Goal: Task Accomplishment & Management: Manage account settings

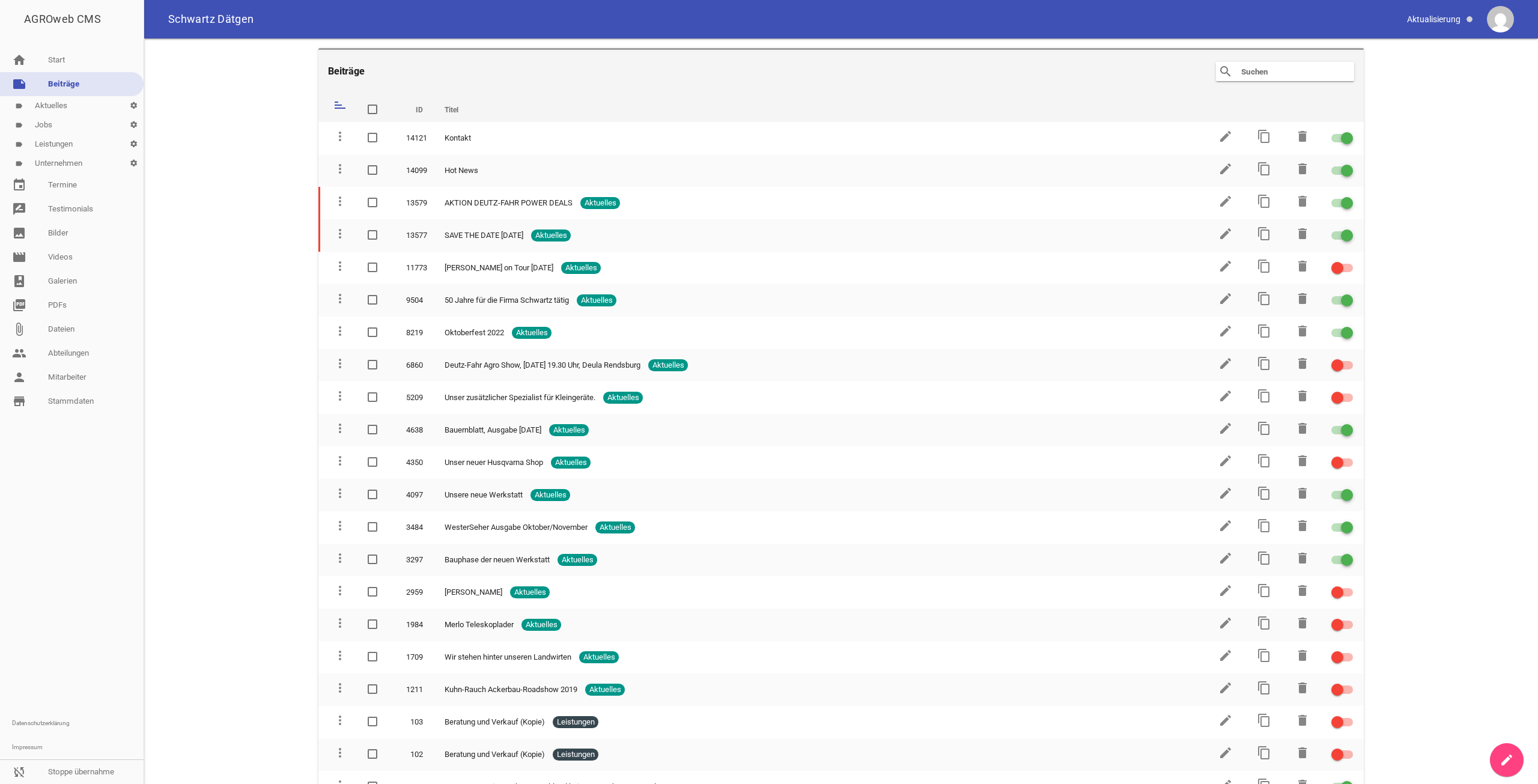
click at [72, 160] on link "label Unternehmen settings" at bounding box center [72, 163] width 144 height 19
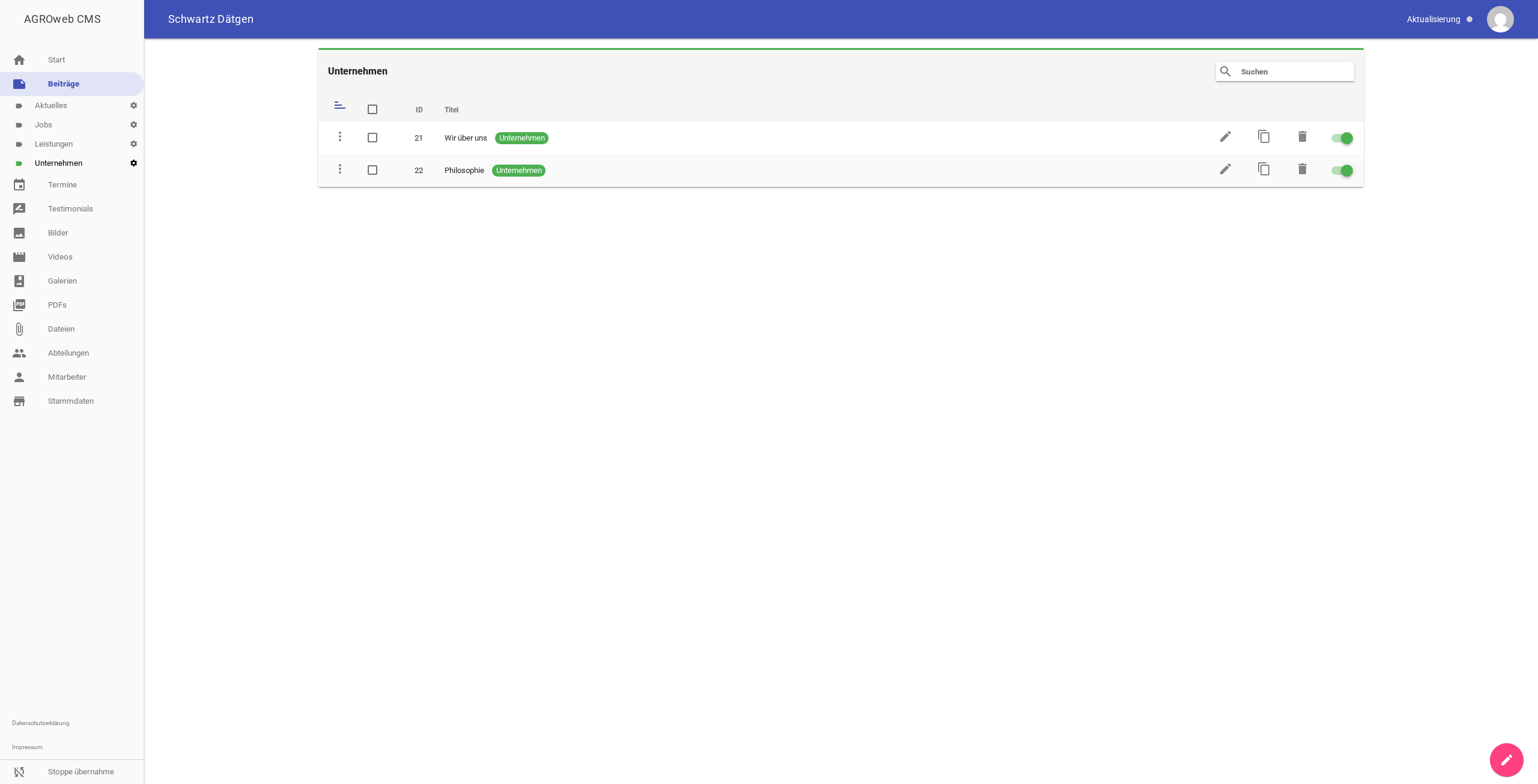
click at [134, 161] on icon "settings" at bounding box center [134, 163] width 20 height 19
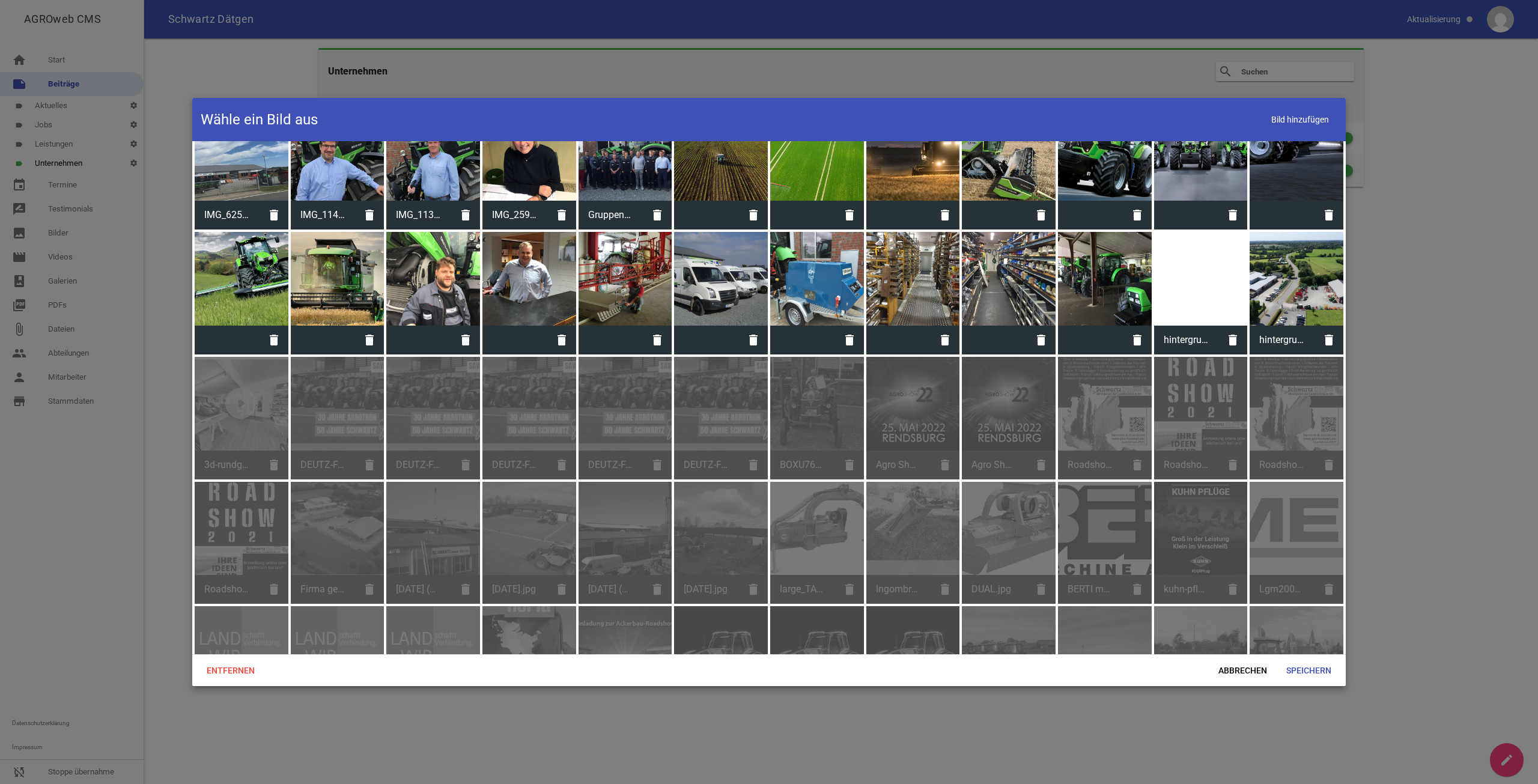
scroll to position [1364, 0]
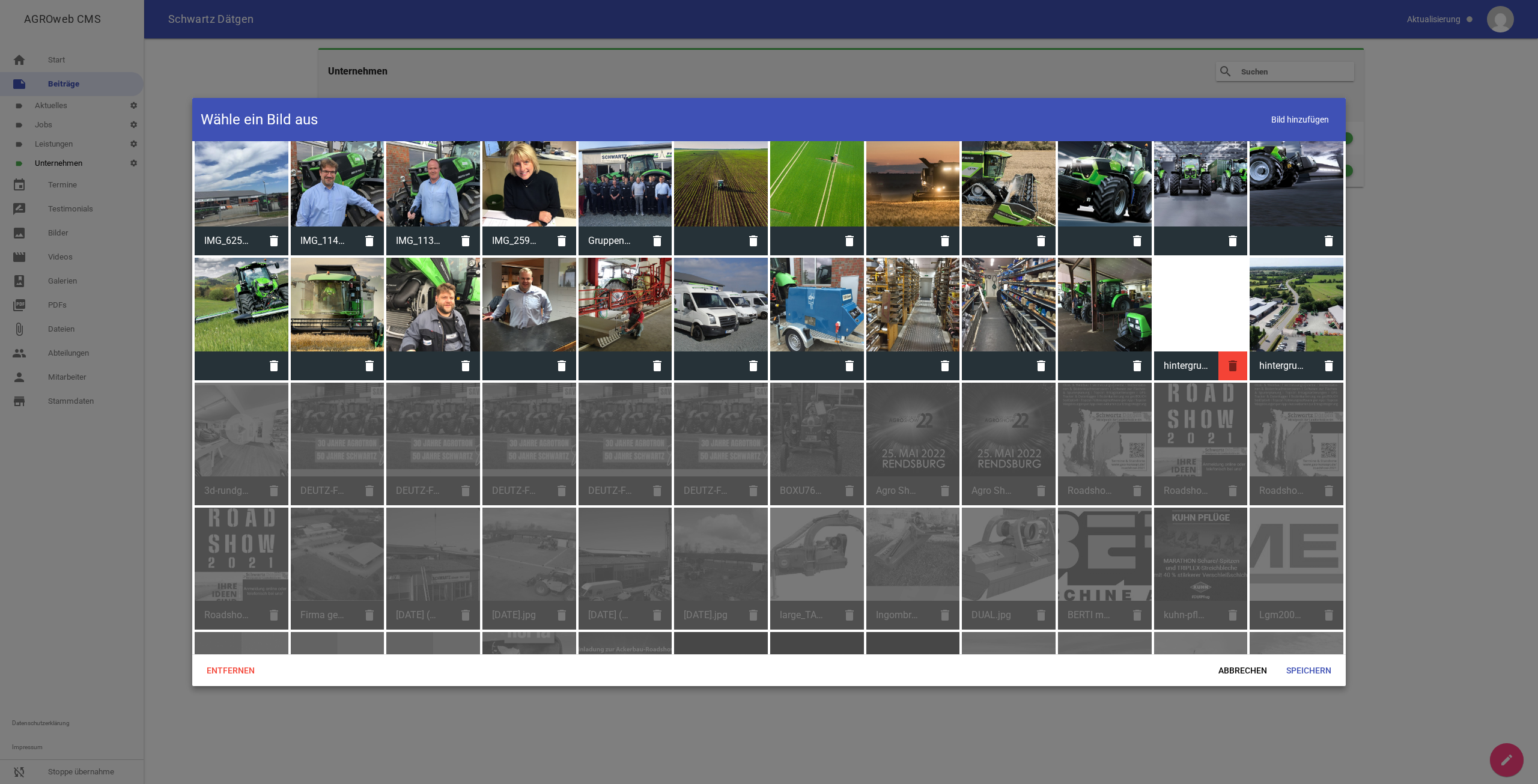
click at [1234, 359] on icon "delete" at bounding box center [1233, 366] width 29 height 29
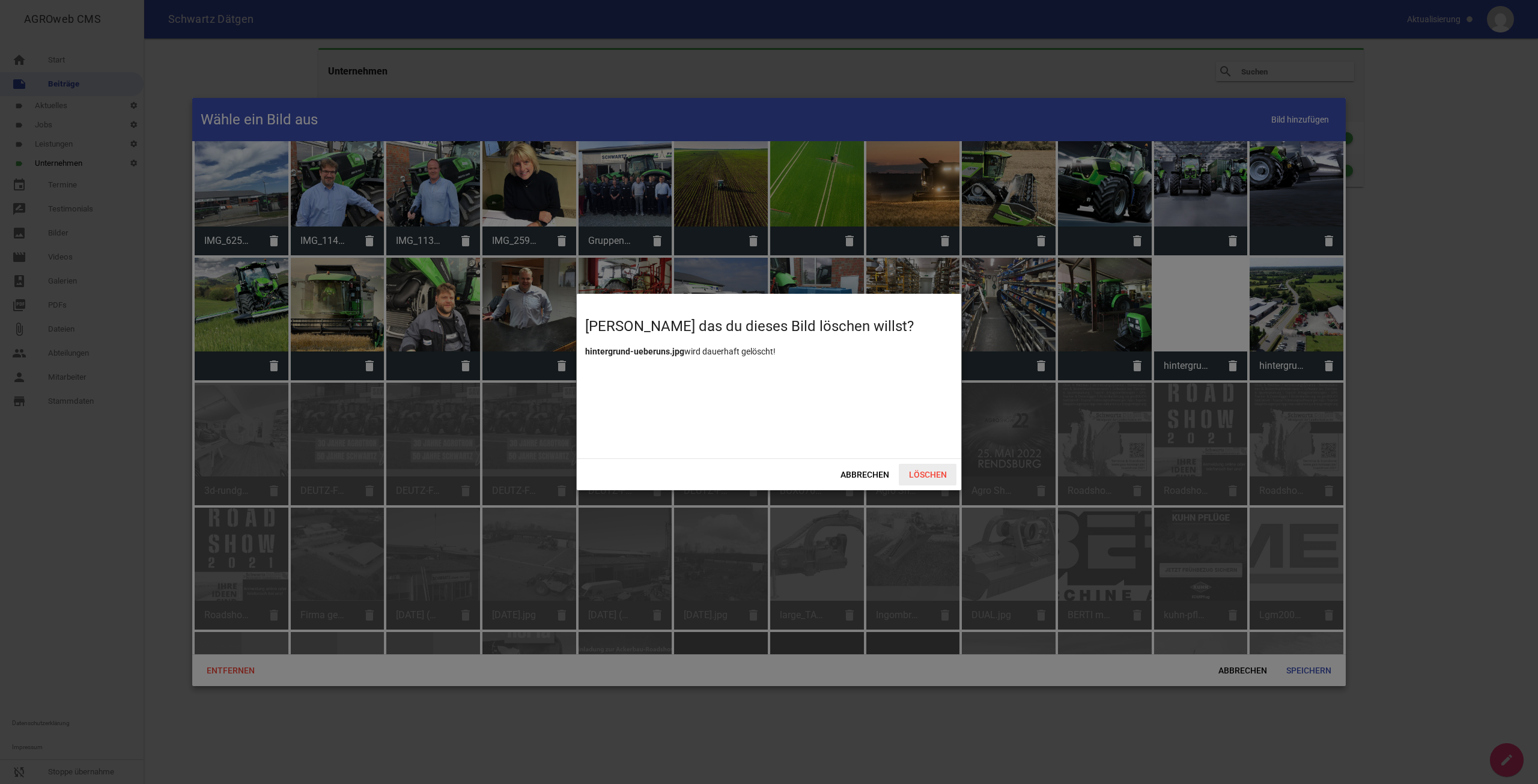
click at [944, 466] on span "Löschen" at bounding box center [928, 474] width 58 height 21
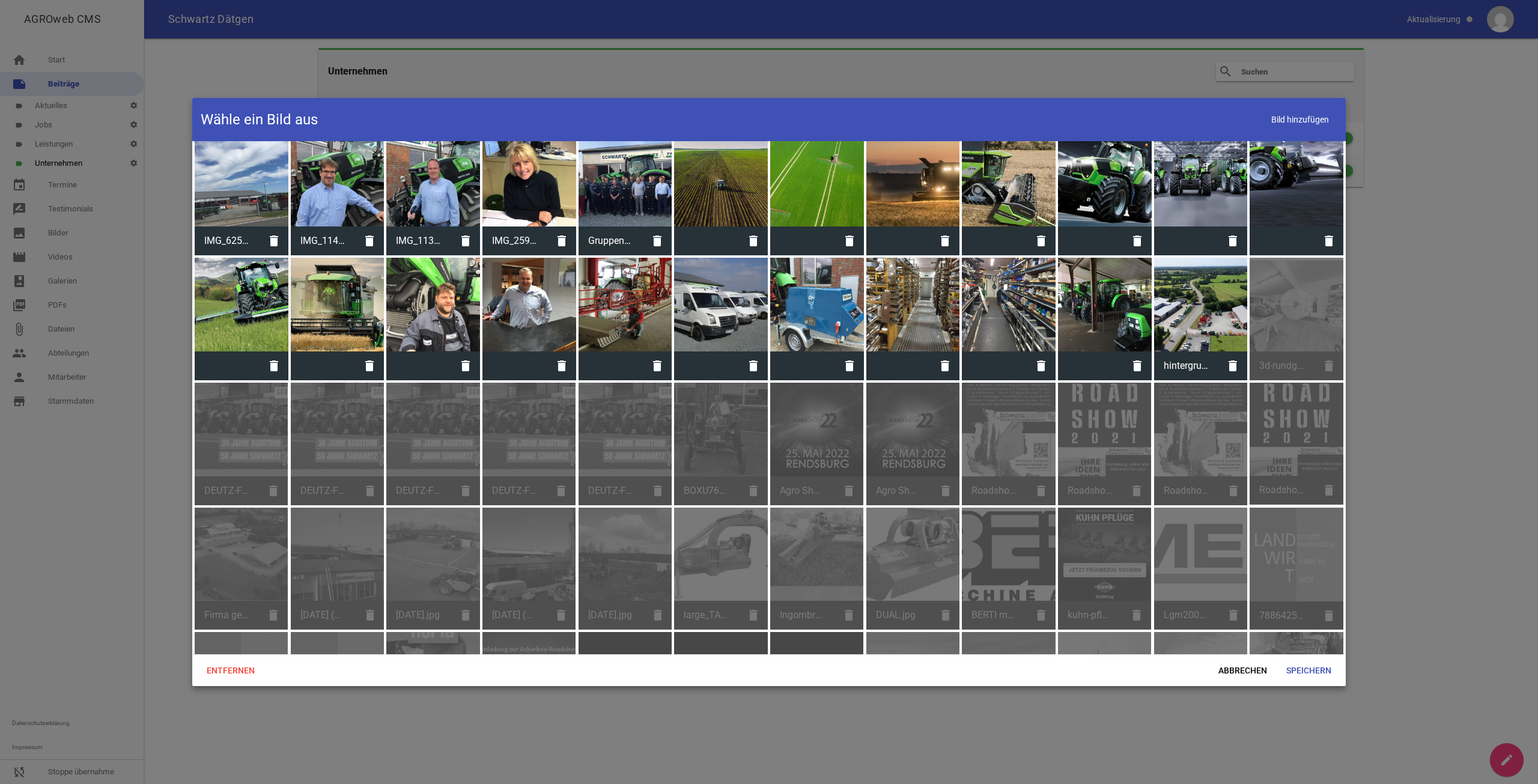
scroll to position [1239, 0]
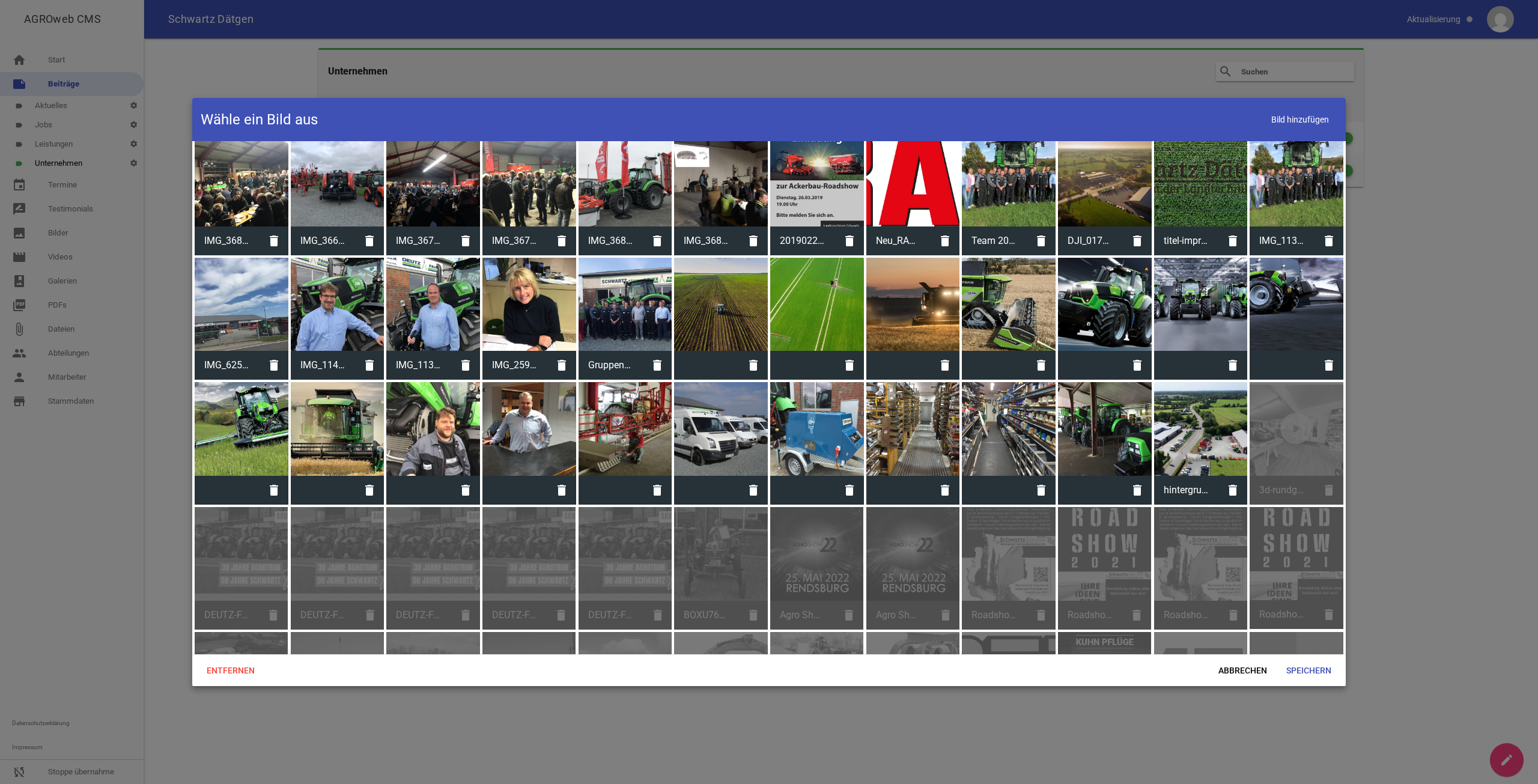
click at [1173, 413] on div at bounding box center [1201, 429] width 94 height 94
click at [1319, 668] on span "Speichern" at bounding box center [1308, 670] width 64 height 21
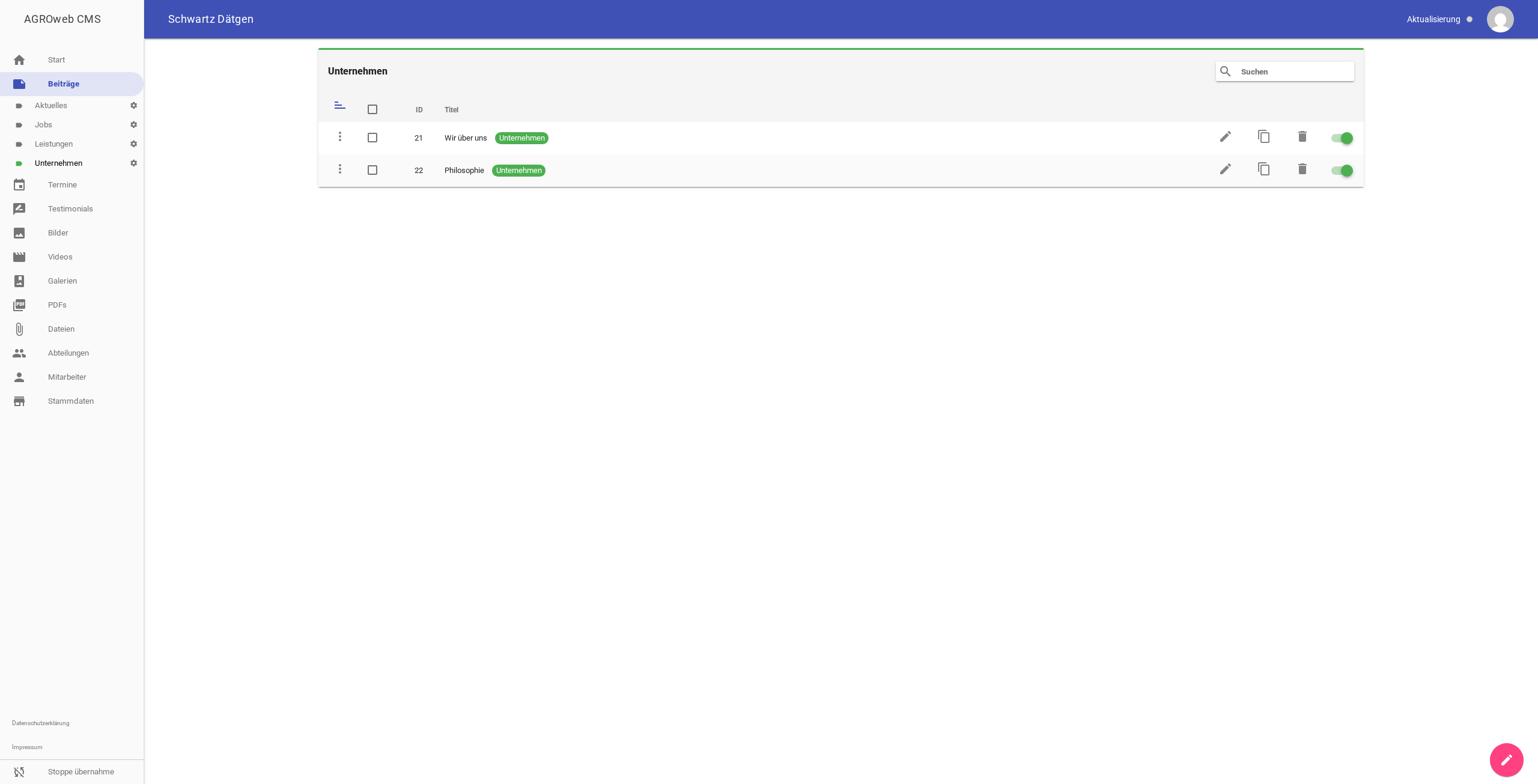
click at [78, 104] on link "label Aktuelles settings" at bounding box center [72, 106] width 144 height 19
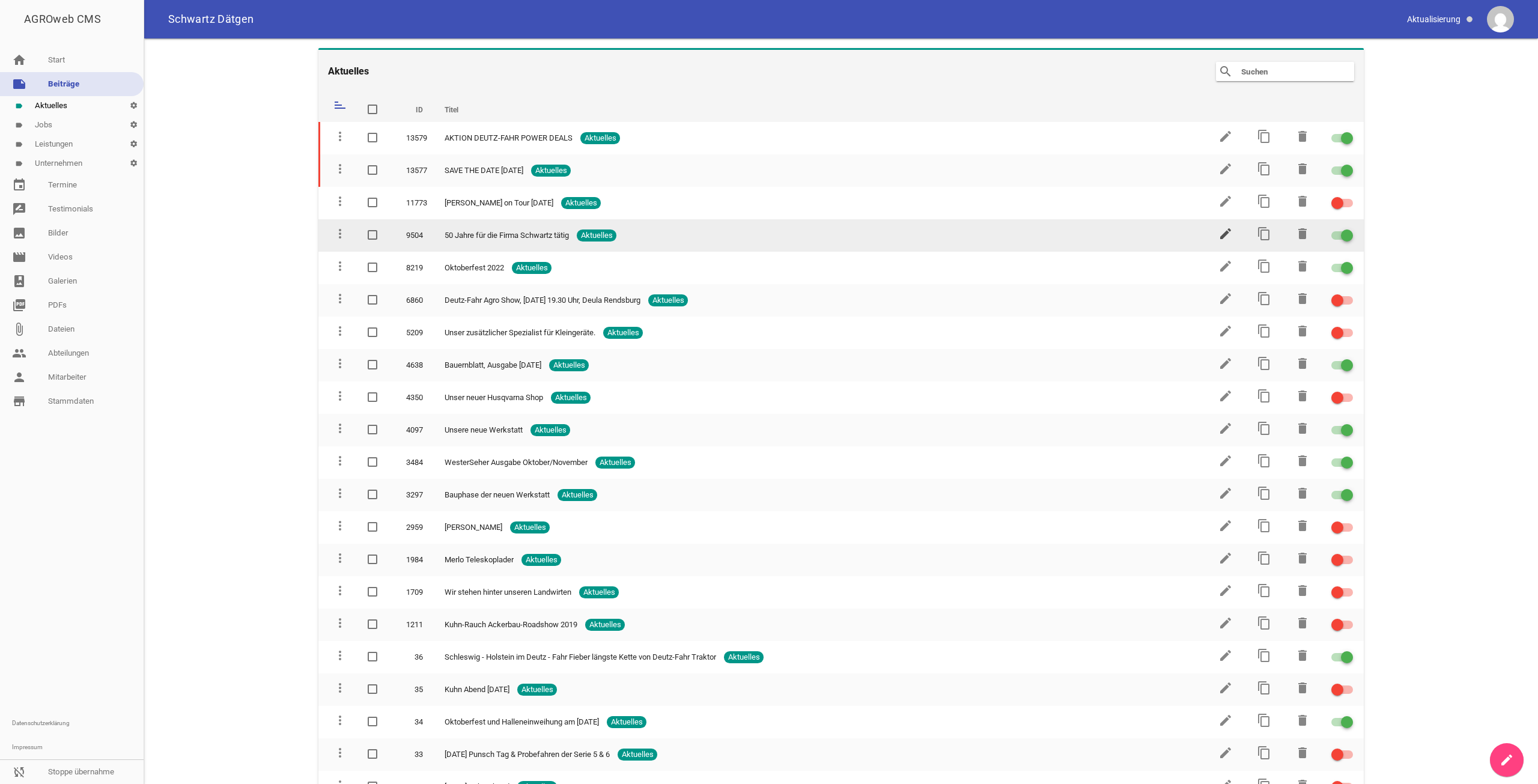
click at [1219, 234] on icon "edit" at bounding box center [1225, 233] width 14 height 14
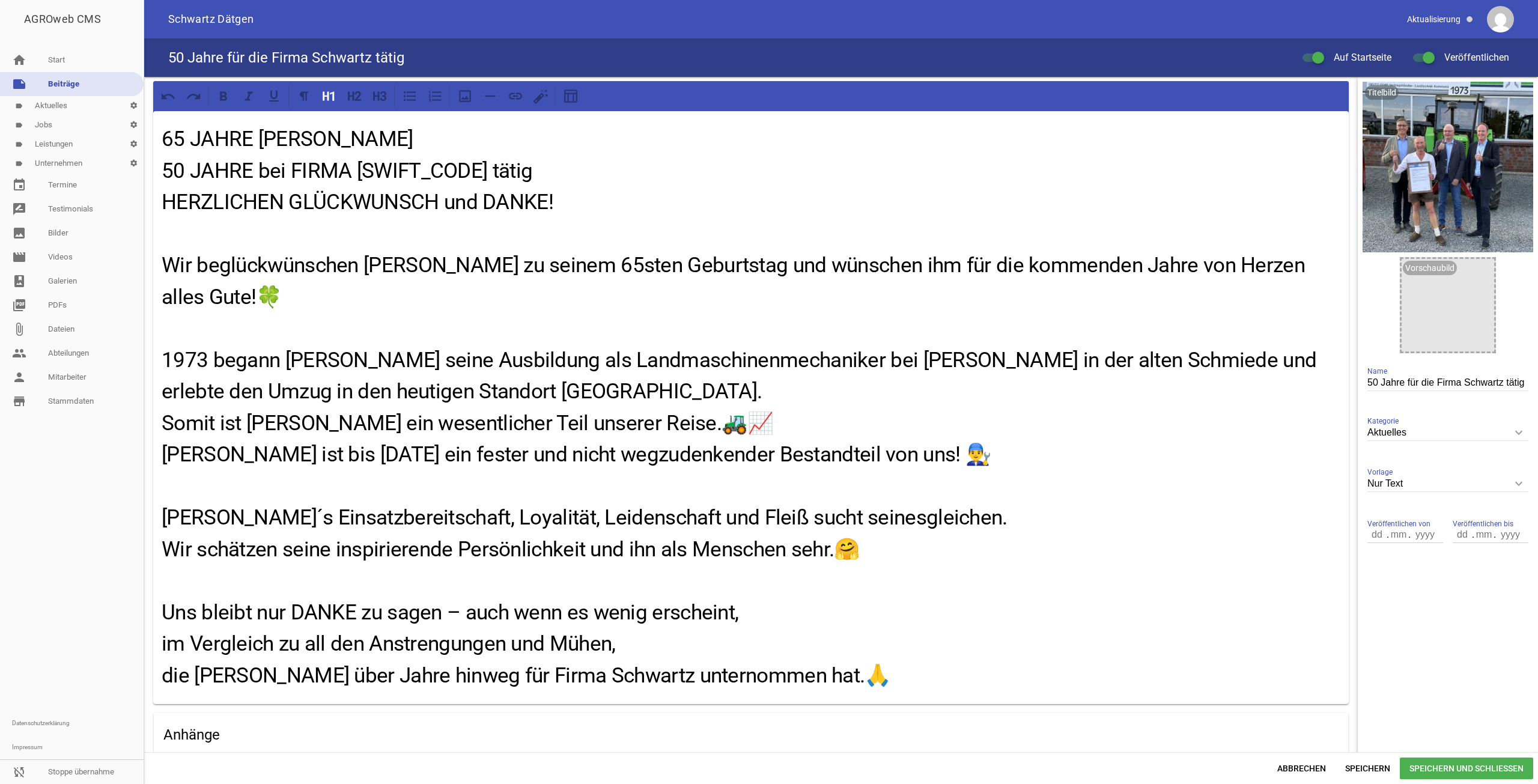
click at [658, 322] on h1 "65 JAHRE [PERSON_NAME] 50 JAHRE bei FIRMA [PERSON_NAME] tätig HERZLICHEN GLÜCKW…" at bounding box center [751, 407] width 1179 height 568
click at [523, 234] on h1 "65 JAHRE [PERSON_NAME] 50 JAHRE bei FIRMA [PERSON_NAME] tätig HERZLICHEN GLÜCKW…" at bounding box center [751, 407] width 1179 height 568
click at [525, 240] on h1 "65 JAHRE [PERSON_NAME] 50 JAHRE bei FIRMA [PERSON_NAME] tätig HERZLICHEN GLÜCKW…" at bounding box center [751, 407] width 1179 height 568
click at [522, 255] on h1 "65 JAHRE [PERSON_NAME] 50 JAHRE bei FIRMA [PERSON_NAME] tätig HERZLICHEN GLÜCKW…" at bounding box center [751, 407] width 1179 height 568
click at [606, 474] on h1 "65 JAHRE [PERSON_NAME] 50 JAHRE bei FIRMA [PERSON_NAME] tätig HERZLICHEN GLÜCKW…" at bounding box center [751, 407] width 1179 height 568
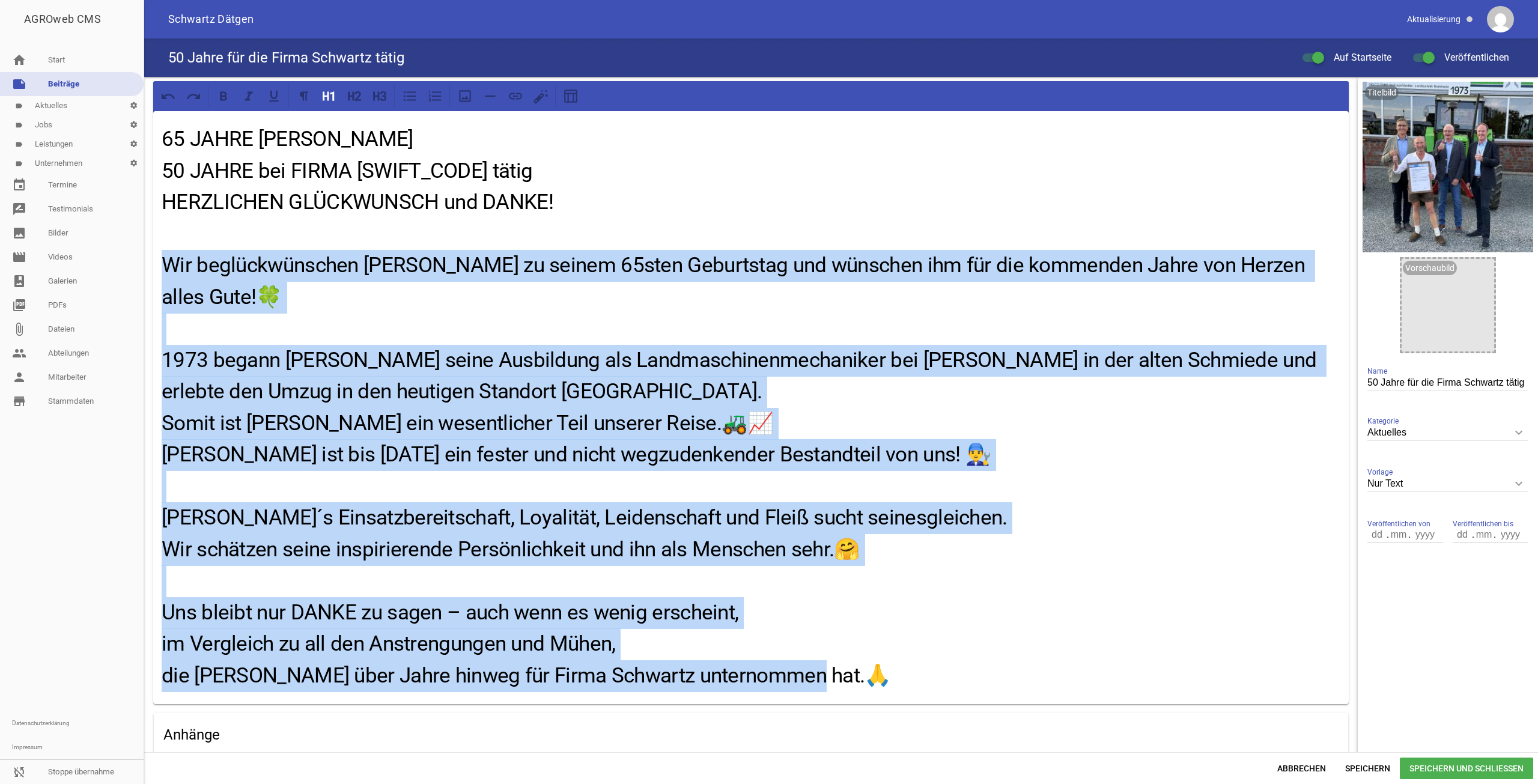
drag, startPoint x: 847, startPoint y: 675, endPoint x: 151, endPoint y: 274, distance: 803.3
click at [151, 274] on div "65 JAHRE [PERSON_NAME] 50 JAHRE bei FIRMA [PERSON_NAME] tätig HERZLICHEN GLÜCKW…" at bounding box center [750, 531] width 1214 height 907
click at [329, 97] on icon at bounding box center [329, 96] width 16 height 16
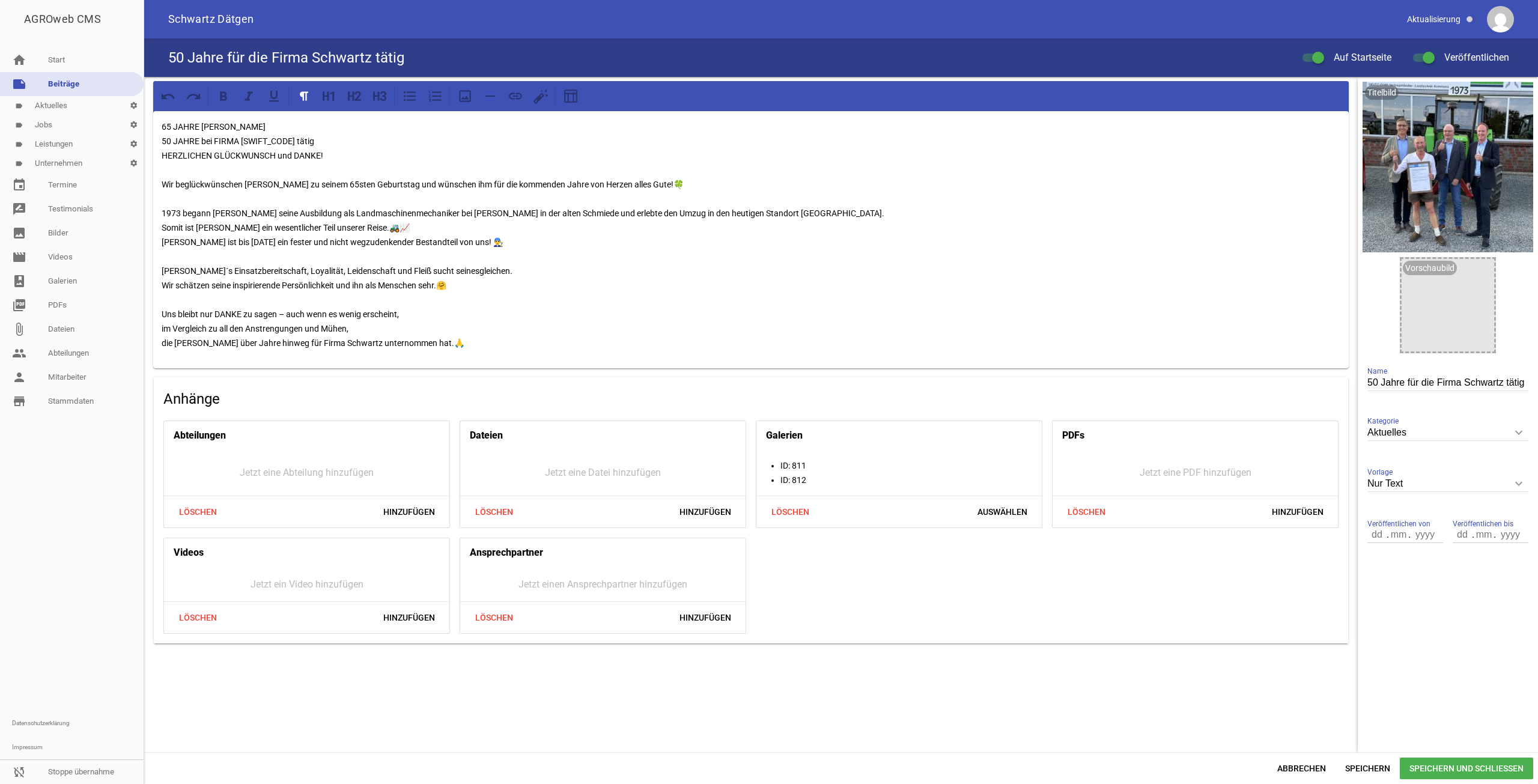
click at [352, 149] on p "65 JAHRE [PERSON_NAME] 50 JAHRE bei FIRMA [PERSON_NAME] tätig HERZLICHEN GLÜCKW…" at bounding box center [751, 235] width 1179 height 231
drag, startPoint x: 348, startPoint y: 153, endPoint x: 97, endPoint y: 120, distance: 253.2
click at [97, 120] on div "AGROweb CMS home Start note Beiträge label Aktuelles settings label Jobs settin…" at bounding box center [769, 392] width 1538 height 784
click at [333, 94] on icon at bounding box center [332, 96] width 4 height 10
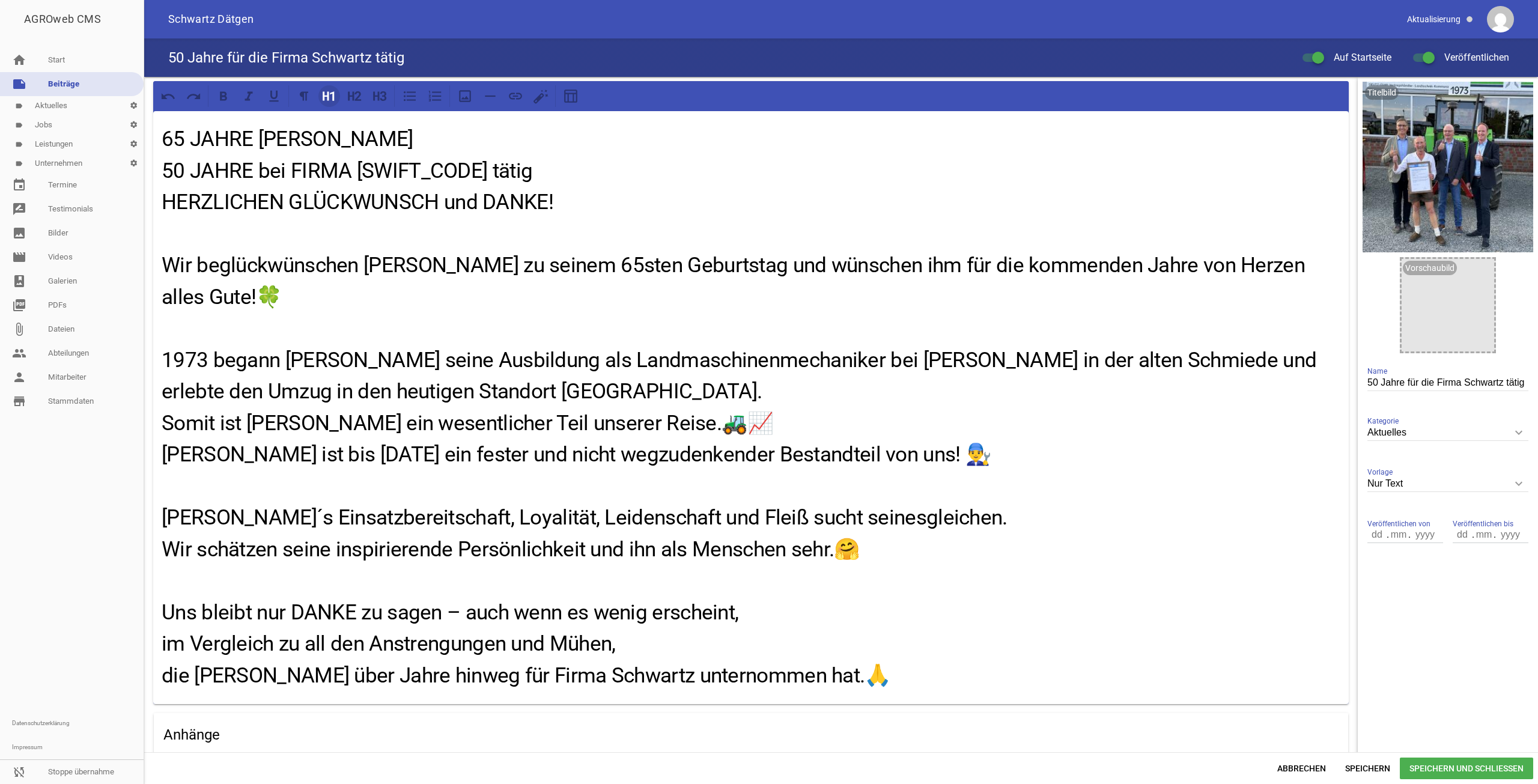
click at [333, 94] on icon at bounding box center [332, 96] width 4 height 10
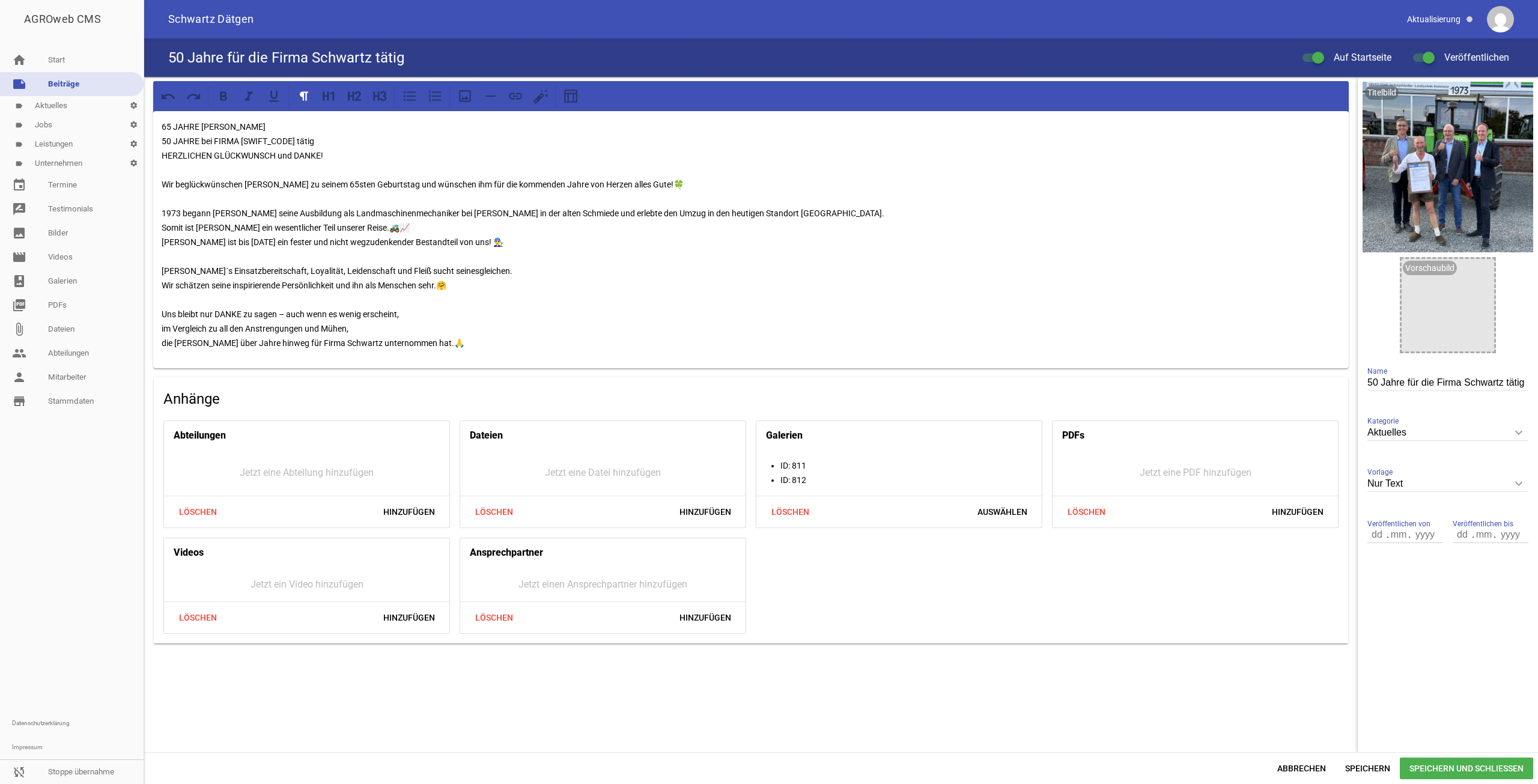
click at [160, 187] on div "65 JAHRE [PERSON_NAME] 50 JAHRE bei FIRMA [PERSON_NAME] tätig HERZLICHEN GLÜCKW…" at bounding box center [751, 240] width 1196 height 257
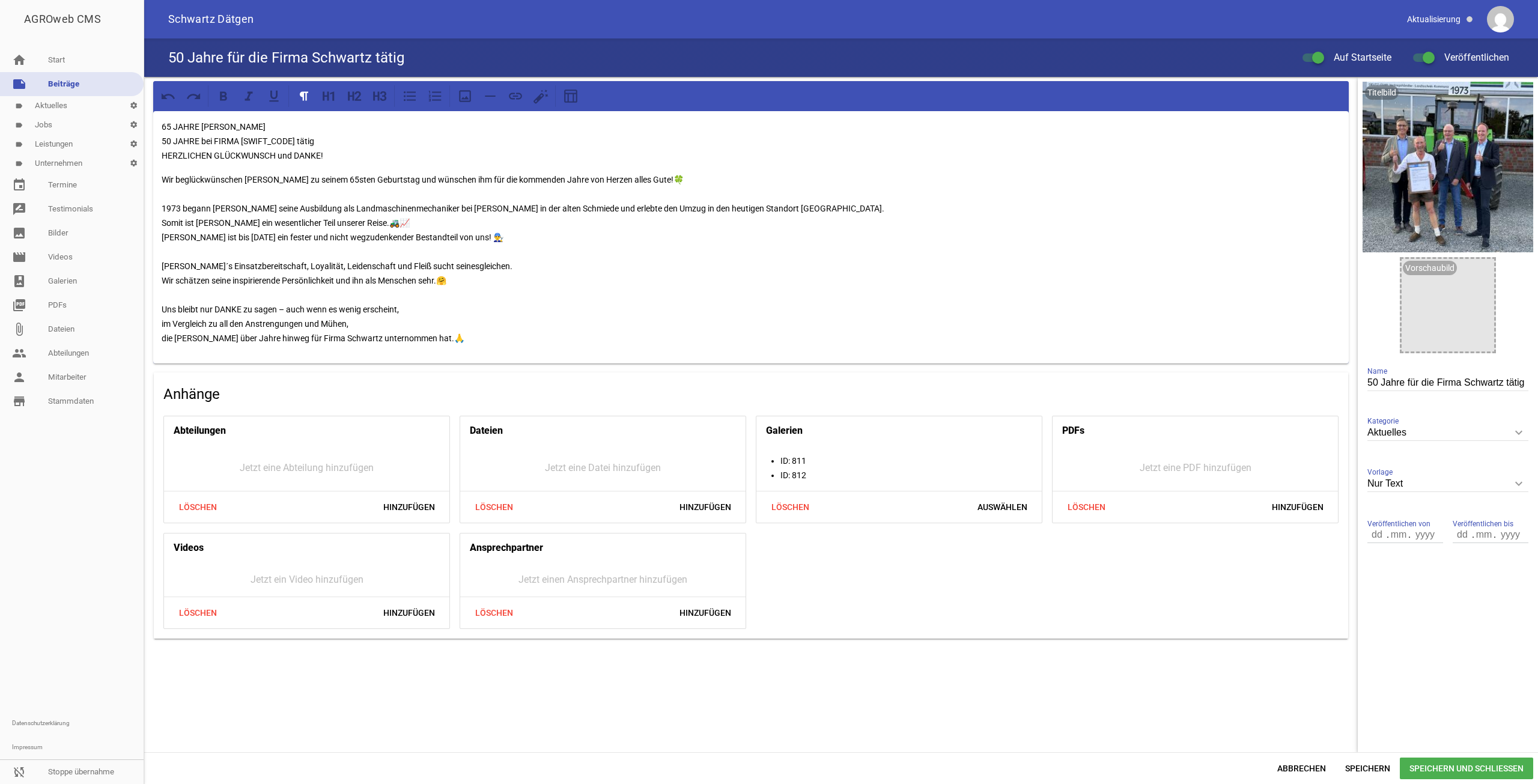
click at [241, 149] on p "65 JAHRE [PERSON_NAME] 50 JAHRE bei FIRMA [PERSON_NAME] tätig HERZLICHEN GLÜCKW…" at bounding box center [751, 141] width 1179 height 43
click at [285, 149] on p "65 JAHRE [PERSON_NAME] 50 JAHRE bei FIRMA [PERSON_NAME] tätig HERZLICHEN GLÜCKW…" at bounding box center [751, 141] width 1179 height 43
click at [340, 140] on p "65 JAHRE [PERSON_NAME] 50 JAHRE bei FIRMA [PERSON_NAME] tätig HERZLICHEN GLÜCKW…" at bounding box center [751, 141] width 1179 height 43
drag, startPoint x: 339, startPoint y: 153, endPoint x: 152, endPoint y: 119, distance: 190.1
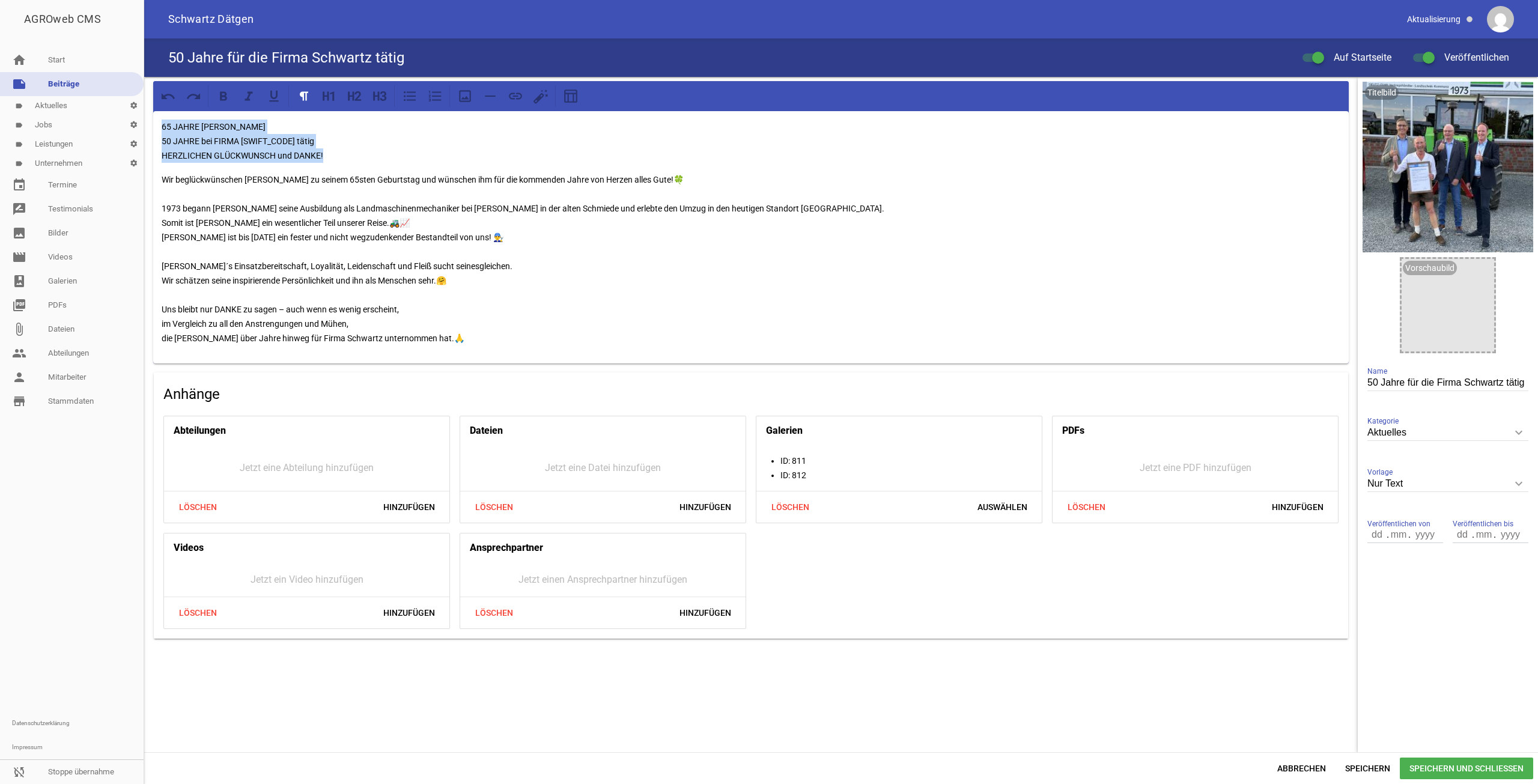
click at [152, 119] on div "65 JAHRE [PERSON_NAME] 50 JAHRE bei FIRMA [PERSON_NAME] tätig HERZLICHEN GLÜCKW…" at bounding box center [750, 360] width 1214 height 566
click at [328, 97] on icon at bounding box center [326, 96] width 6 height 9
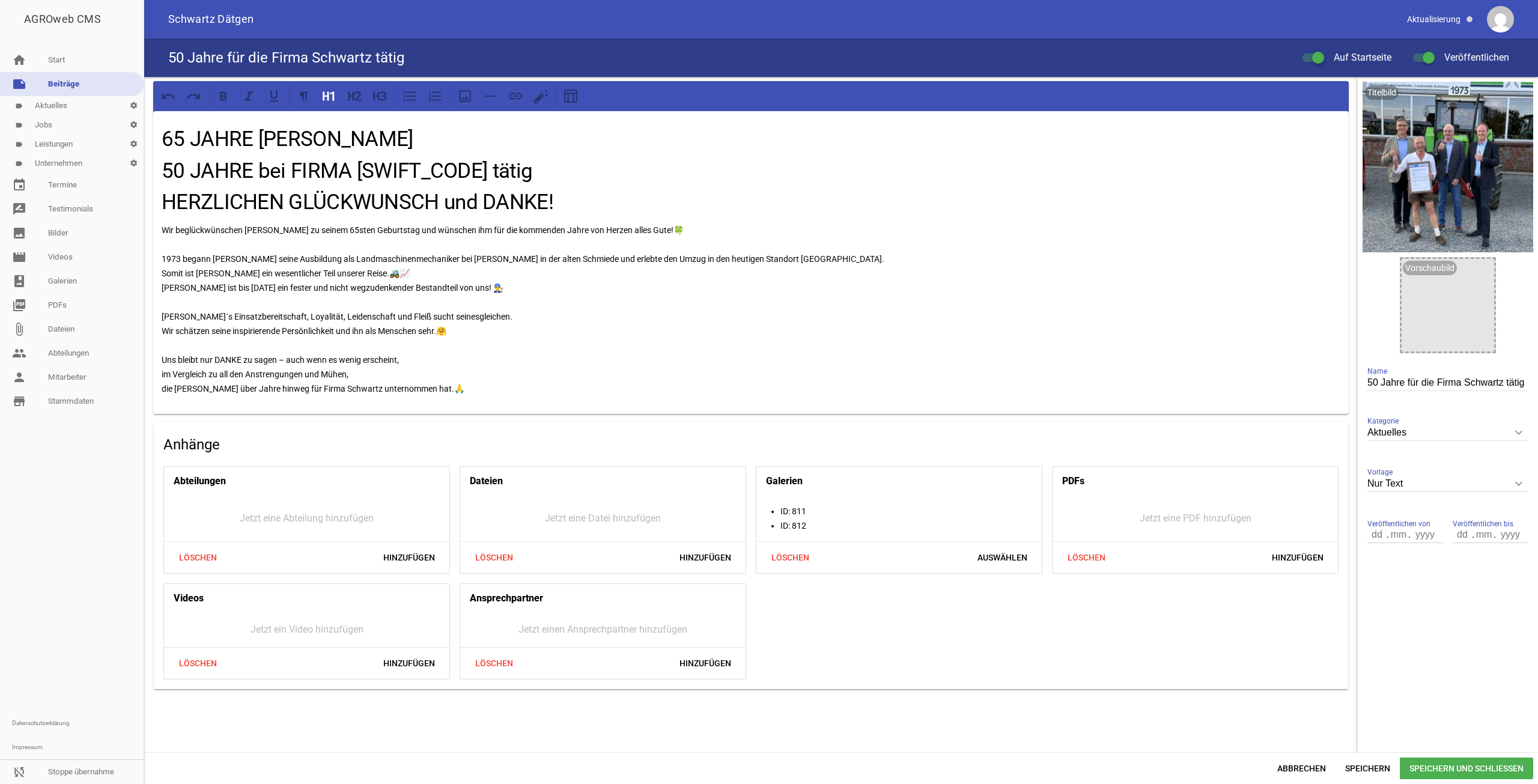
drag, startPoint x: 328, startPoint y: 97, endPoint x: 519, endPoint y: 248, distance: 243.5
click at [414, 224] on div "65 JAHRE [PERSON_NAME] 50 JAHRE bei FIRMA [PERSON_NAME] tätig HERZLICHEN GLÜCKW…" at bounding box center [751, 247] width 1196 height 332
click at [810, 273] on p "Wir beglückwünschen [PERSON_NAME] zu seinem 65sten Geburtstag und wünschen ihm …" at bounding box center [751, 309] width 1179 height 173
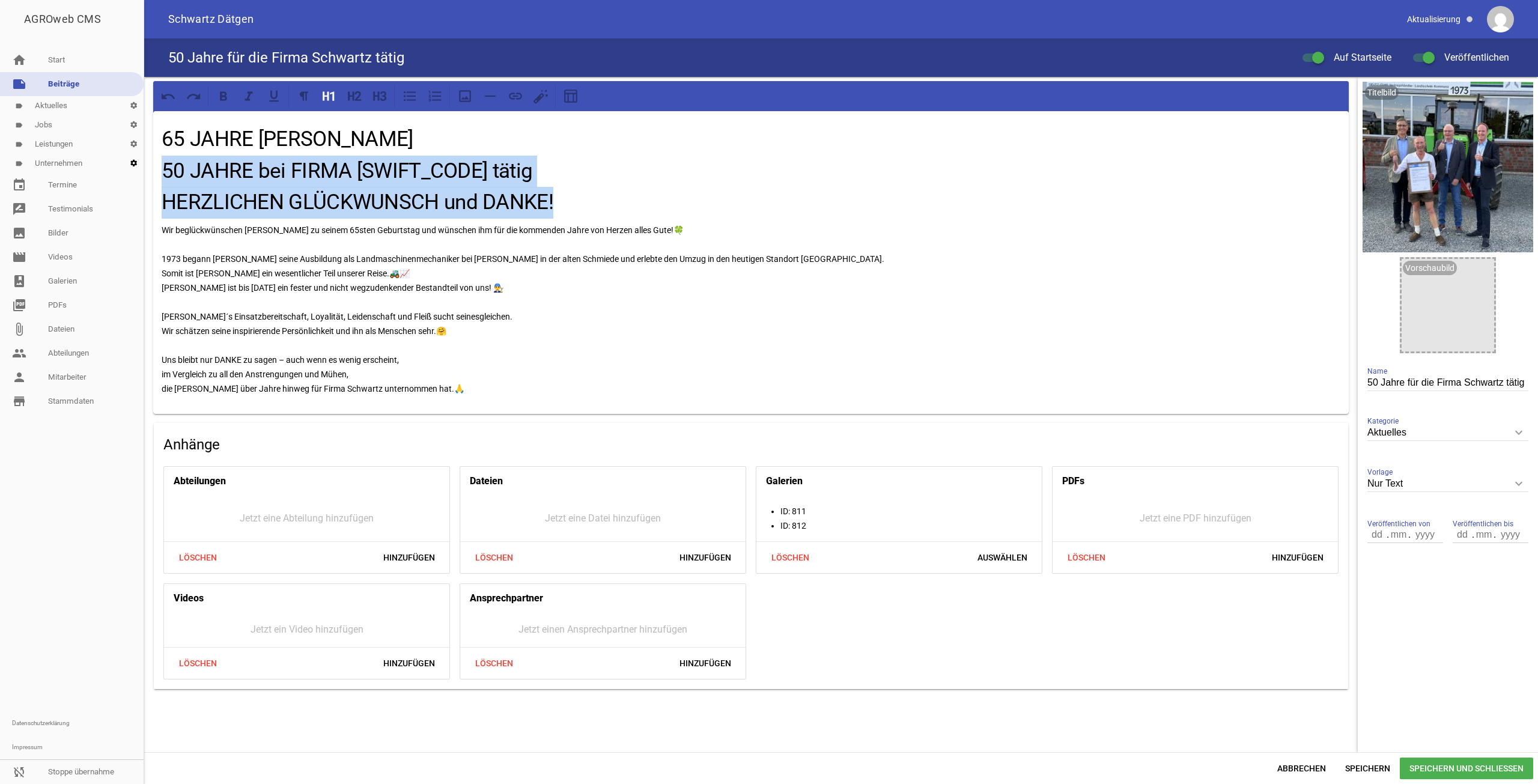
drag, startPoint x: 579, startPoint y: 213, endPoint x: 125, endPoint y: 172, distance: 455.8
click at [123, 173] on div "AGROweb CMS home Start note Beiträge label Aktuelles settings label Jobs settin…" at bounding box center [769, 392] width 1538 height 784
click at [324, 90] on icon at bounding box center [329, 96] width 16 height 16
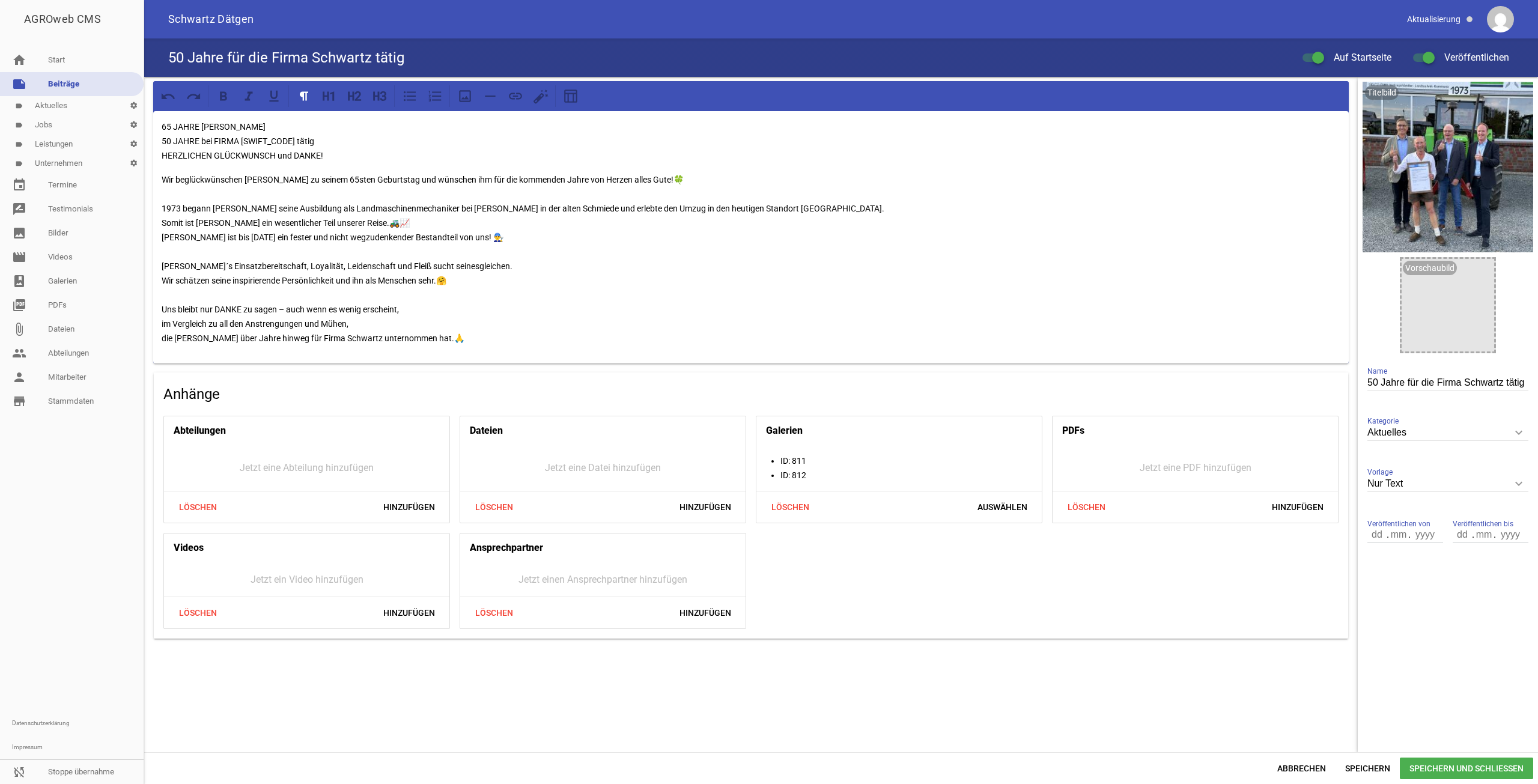
click at [271, 118] on div "65 JAHRE [PERSON_NAME] 50 JAHRE bei FIRMA [PERSON_NAME] tätig HERZLICHEN GLÜCKW…" at bounding box center [751, 237] width 1196 height 253
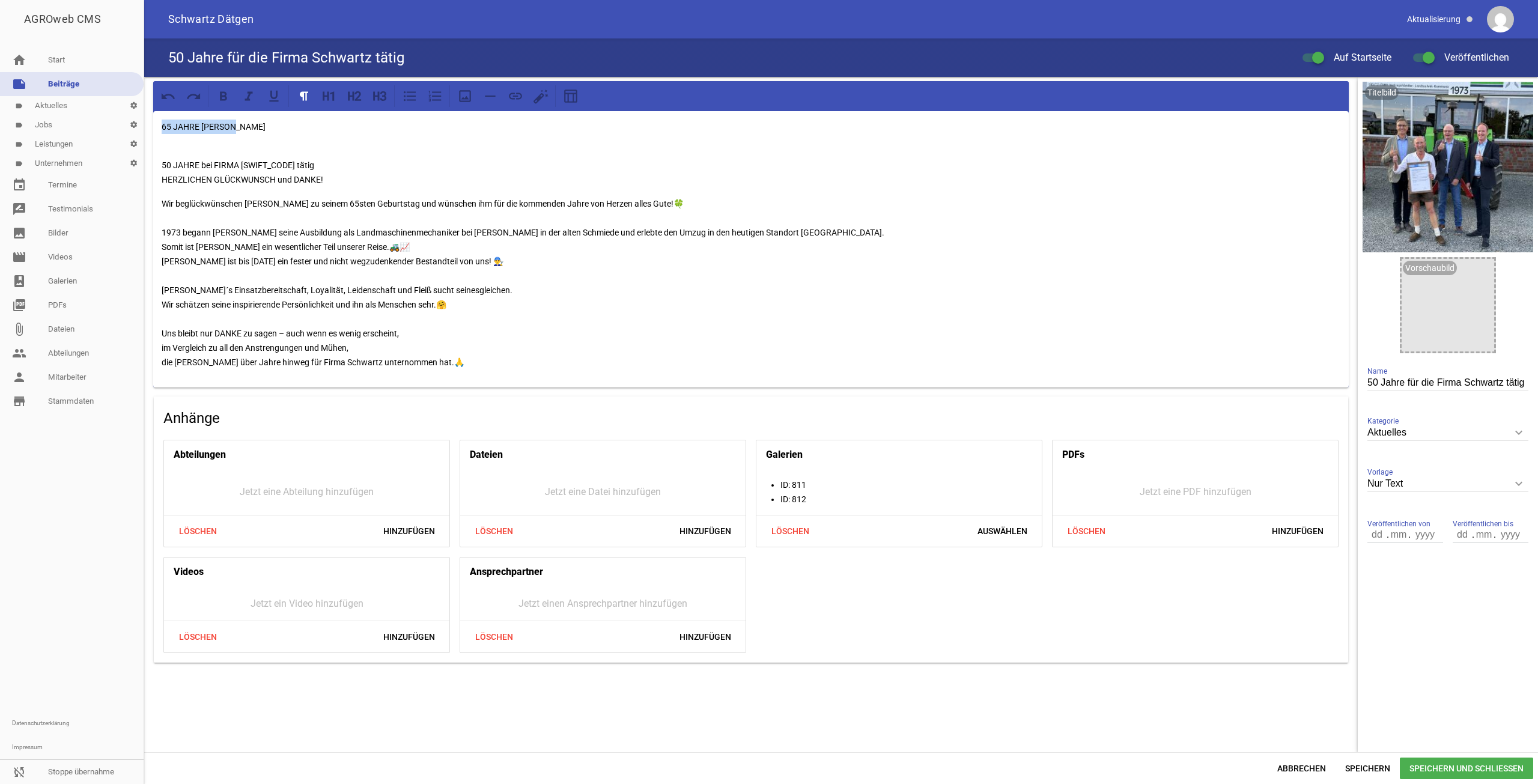
drag, startPoint x: 247, startPoint y: 130, endPoint x: 92, endPoint y: 127, distance: 155.0
click at [92, 127] on div "AGROweb CMS home Start note Beiträge label Aktuelles settings label Jobs settin…" at bounding box center [769, 392] width 1538 height 784
click at [329, 90] on icon at bounding box center [329, 96] width 16 height 16
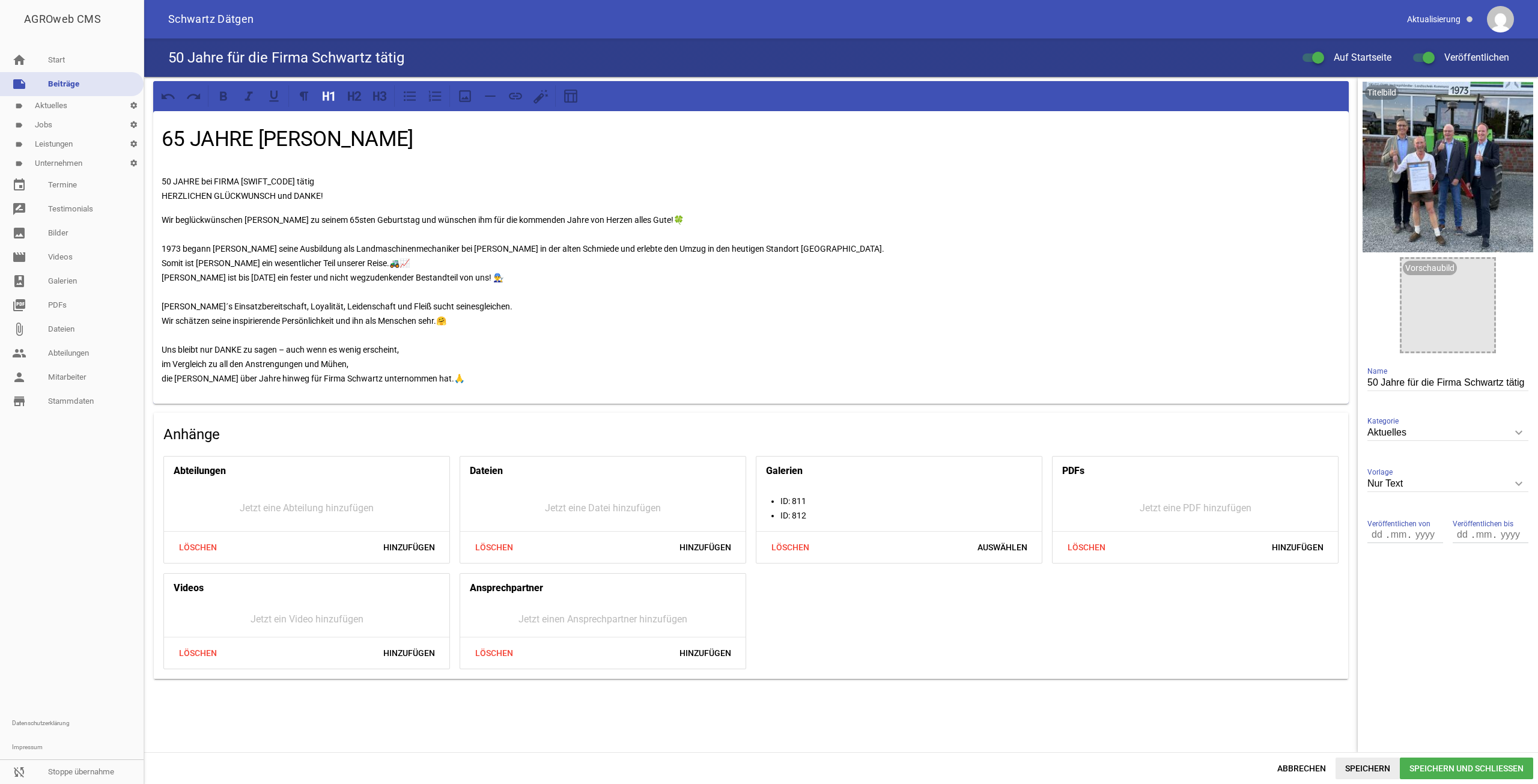
click at [1371, 761] on span "Speichern" at bounding box center [1367, 767] width 64 height 21
click at [115, 761] on link "sync_disabled Stoppe übernahme" at bounding box center [72, 772] width 144 height 24
